Goal: Task Accomplishment & Management: Use online tool/utility

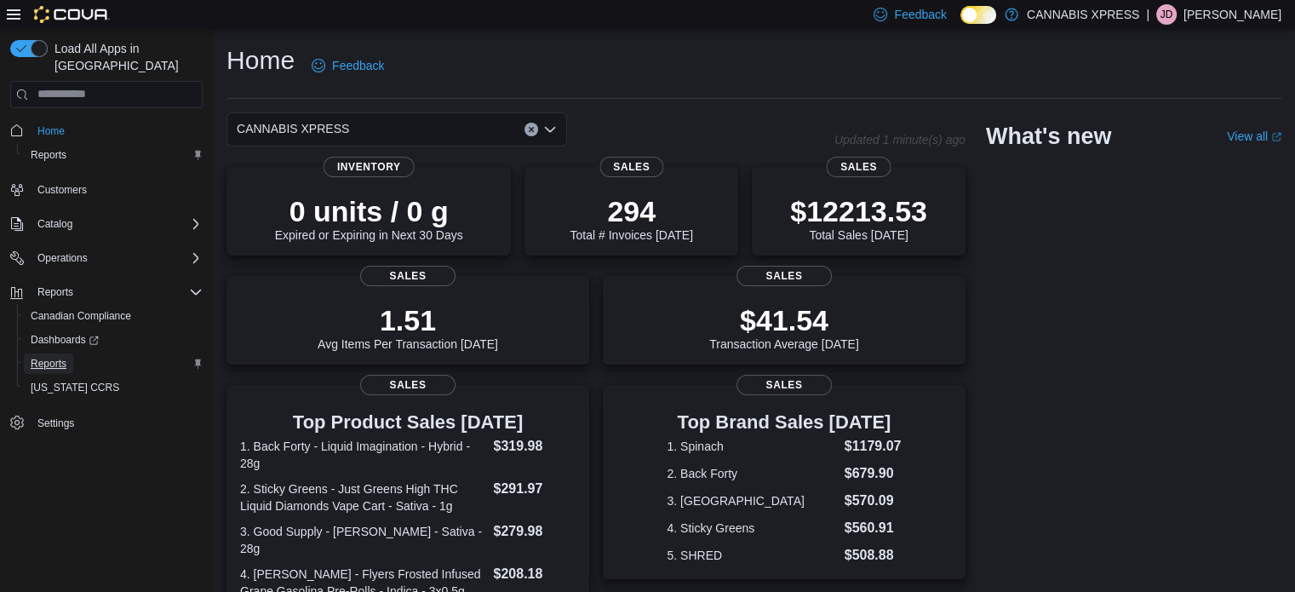
click at [34, 357] on span "Reports" at bounding box center [49, 364] width 36 height 14
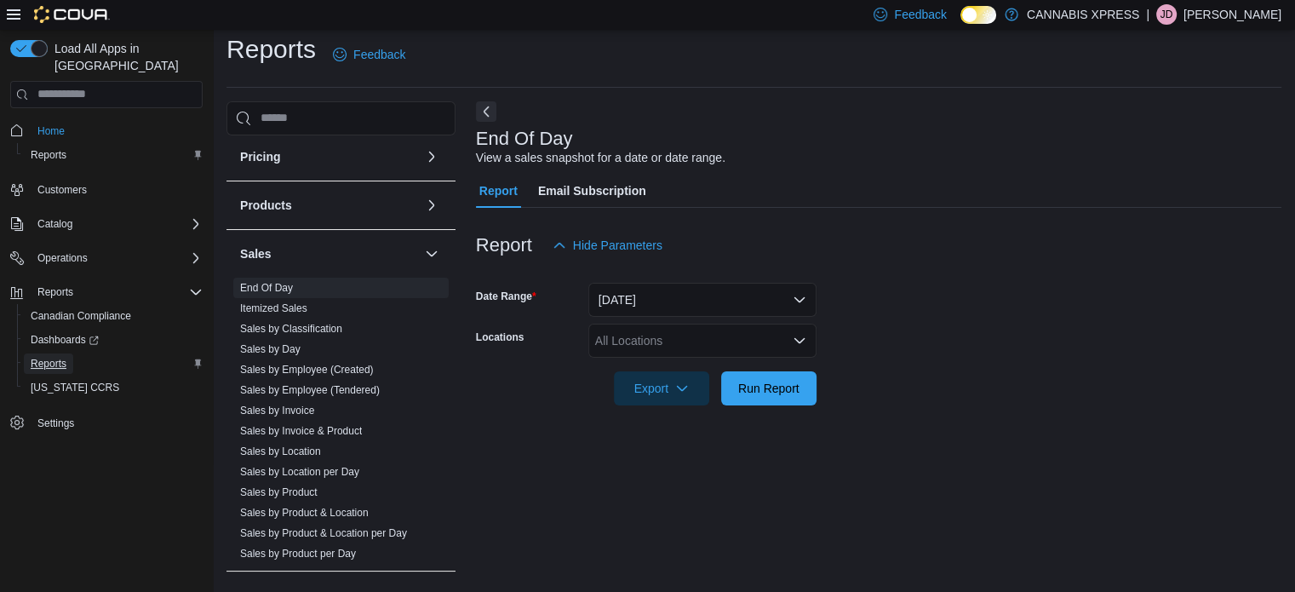
scroll to position [987, 0]
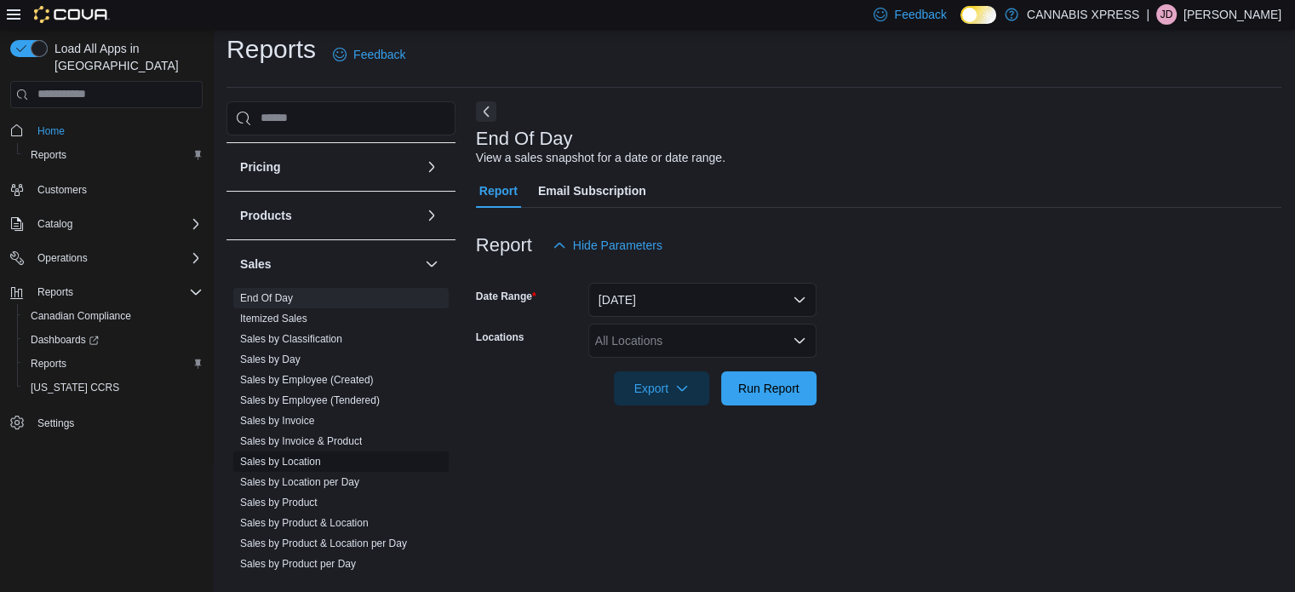
click at [284, 460] on link "Sales by Location" at bounding box center [280, 462] width 81 height 12
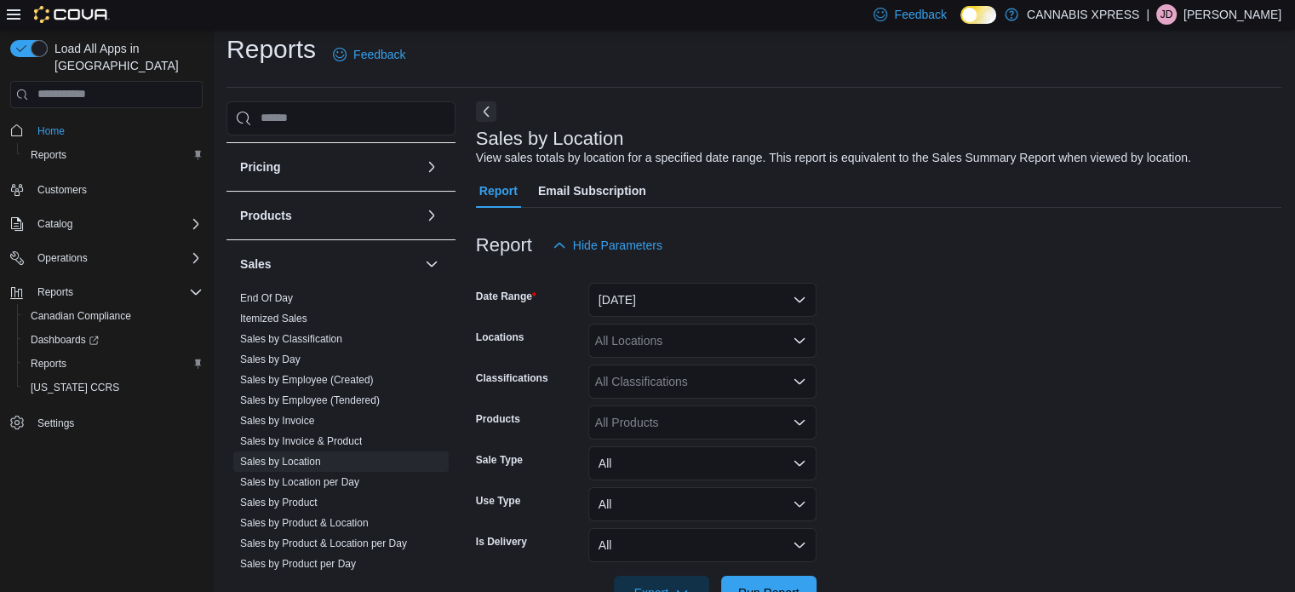
scroll to position [39, 0]
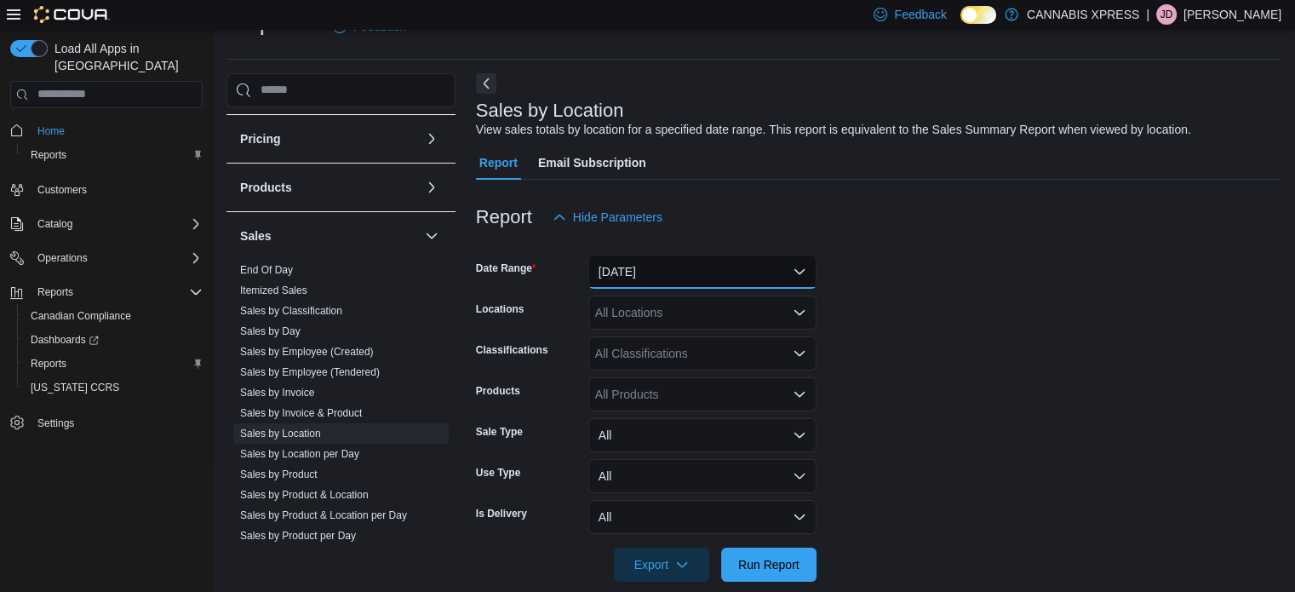
click at [710, 282] on button "[DATE]" at bounding box center [703, 272] width 228 height 34
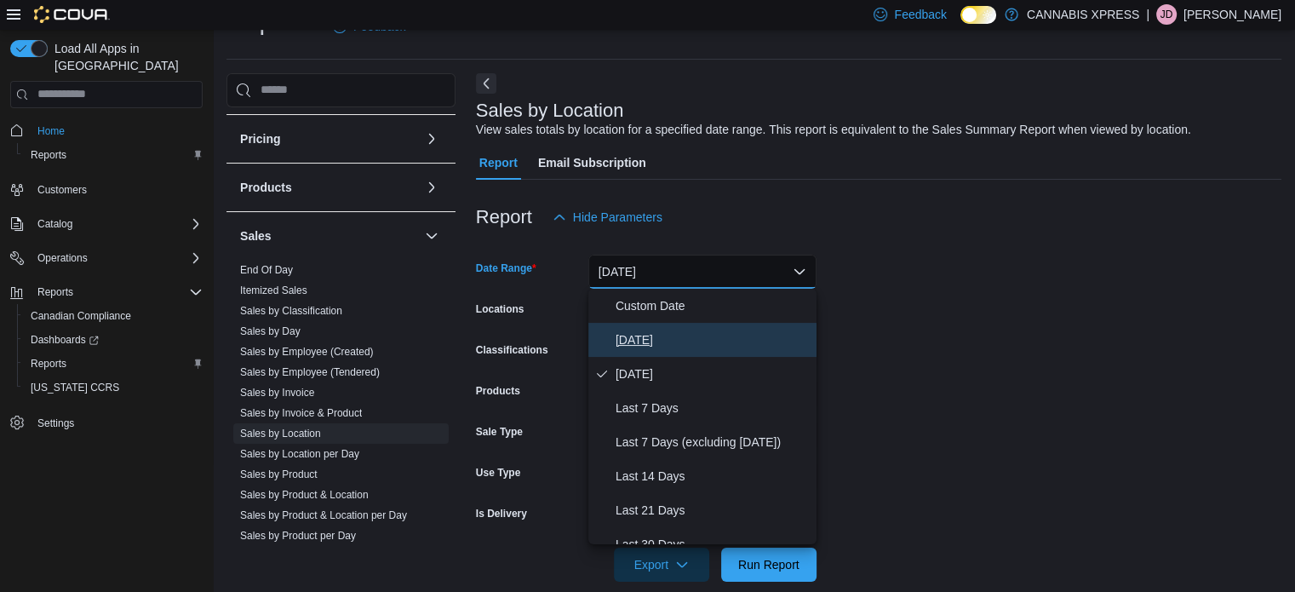
click at [702, 340] on span "[DATE]" at bounding box center [713, 340] width 194 height 20
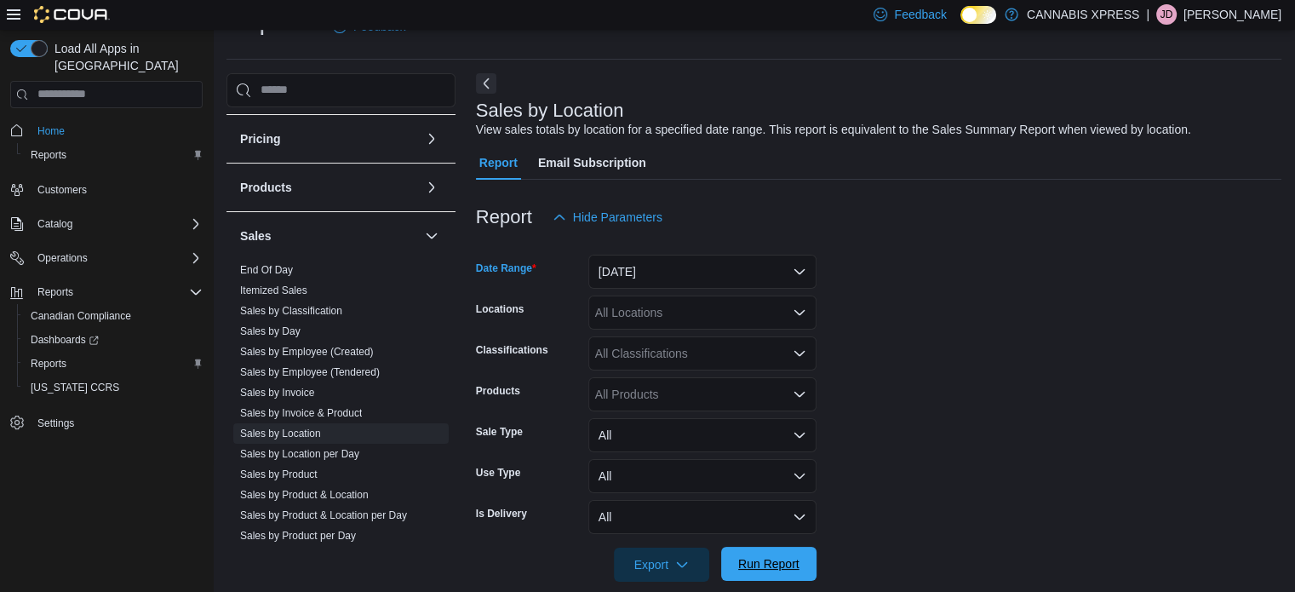
click at [763, 556] on span "Run Report" at bounding box center [768, 563] width 61 height 17
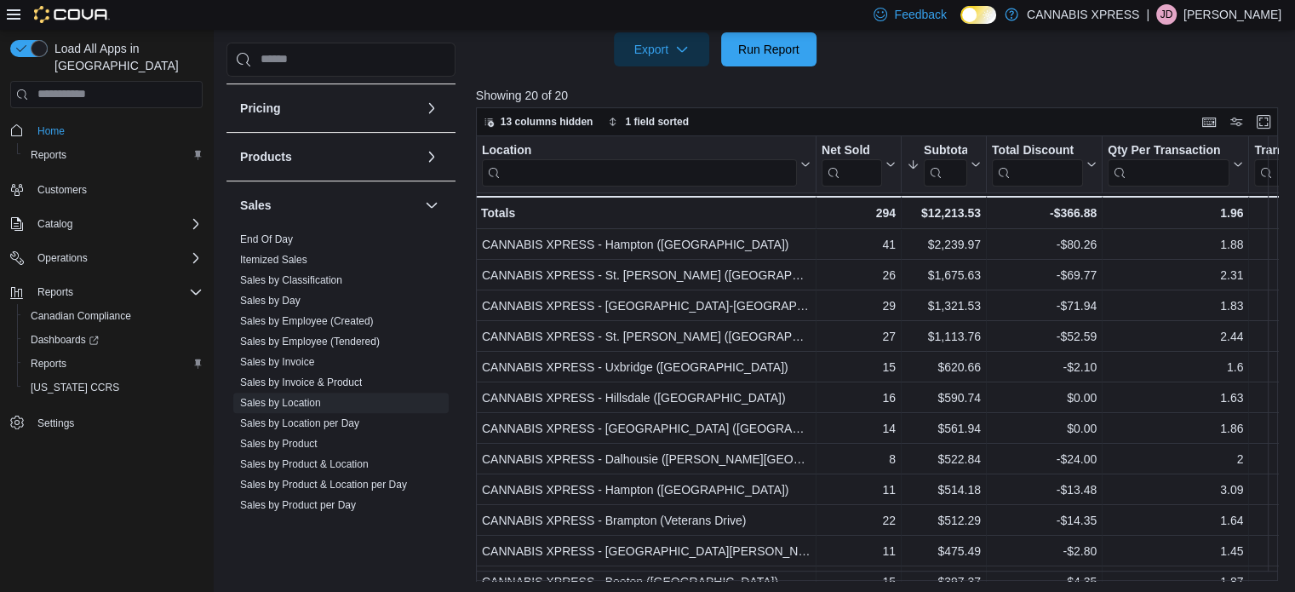
scroll to position [556, 0]
